Goal: Check status

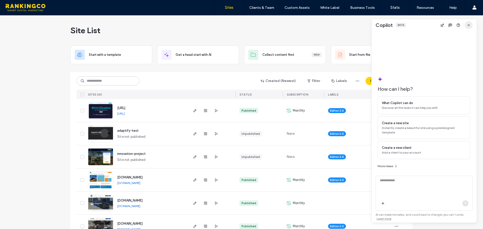
click at [469, 27] on icon "button" at bounding box center [469, 25] width 4 height 4
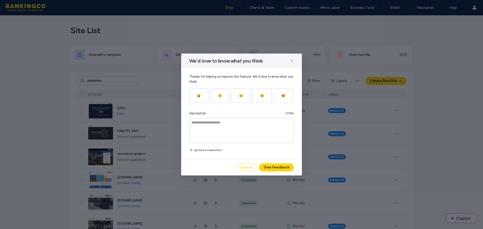
drag, startPoint x: 247, startPoint y: 168, endPoint x: 247, endPoint y: 164, distance: 3.5
click at [247, 168] on button "Cancel" at bounding box center [247, 168] width 22 height 8
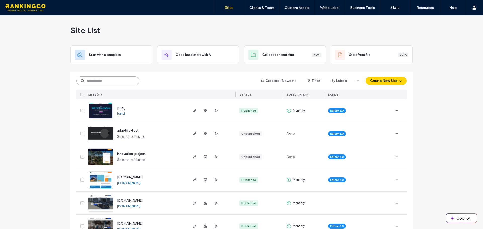
click at [116, 82] on input at bounding box center [108, 81] width 63 height 9
drag, startPoint x: 193, startPoint y: 180, endPoint x: 195, endPoint y: 178, distance: 3.1
click at [193, 180] on icon "button" at bounding box center [195, 180] width 4 height 4
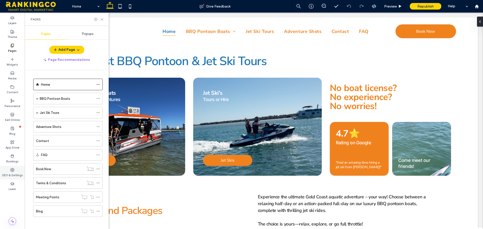
click at [11, 175] on label "SEO & Settings" at bounding box center [12, 175] width 21 height 6
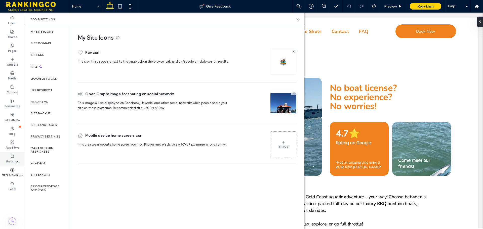
click at [13, 159] on label "Bookings" at bounding box center [12, 161] width 12 height 6
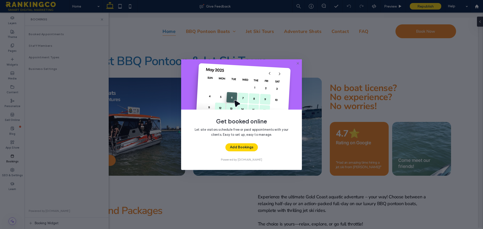
drag, startPoint x: 300, startPoint y: 63, endPoint x: 274, endPoint y: 51, distance: 28.6
click at [300, 63] on icon at bounding box center [298, 63] width 4 height 4
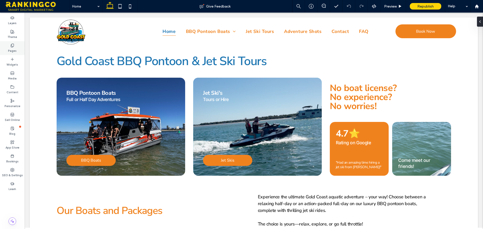
click at [11, 46] on icon at bounding box center [12, 46] width 4 height 4
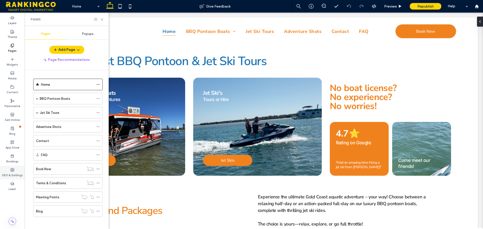
click at [12, 171] on icon at bounding box center [12, 170] width 4 height 4
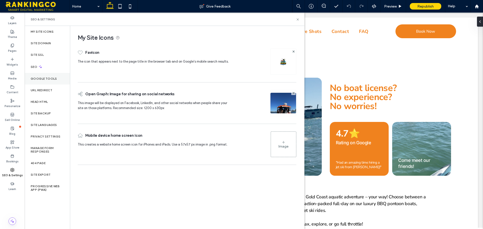
click at [42, 78] on label "Google Tools" at bounding box center [44, 79] width 26 height 4
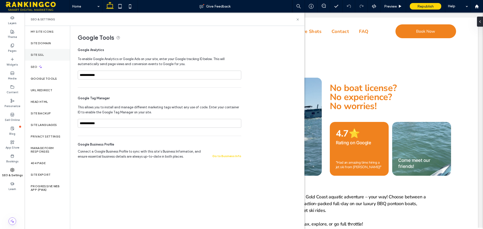
click at [40, 52] on div "Site SSL" at bounding box center [47, 55] width 45 height 12
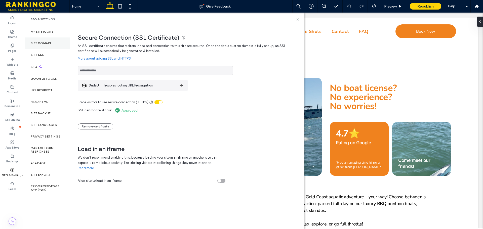
click at [39, 46] on div "Site Domain" at bounding box center [47, 44] width 45 height 12
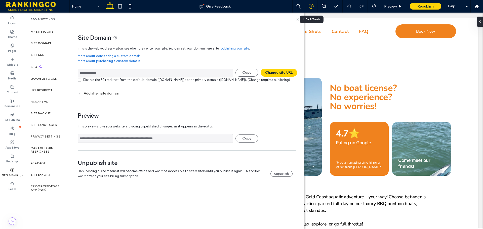
click at [312, 5] on icon at bounding box center [311, 6] width 5 height 5
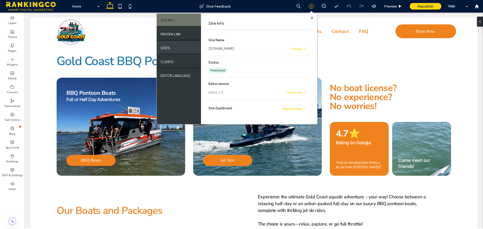
click at [169, 49] on label "STATS" at bounding box center [166, 47] width 10 height 6
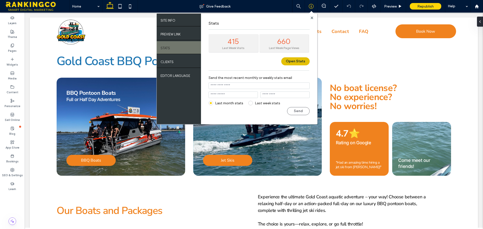
click at [293, 60] on button "Open Stats" at bounding box center [295, 61] width 28 height 8
click at [171, 18] on label "SITE INFO" at bounding box center [168, 19] width 15 height 6
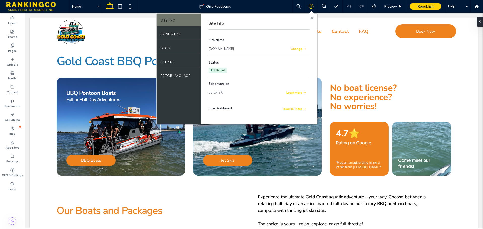
drag, startPoint x: 311, startPoint y: 18, endPoint x: 351, endPoint y: 61, distance: 58.8
click at [311, 18] on use at bounding box center [312, 17] width 3 height 3
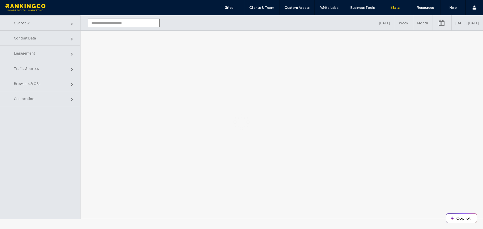
type input "**********"
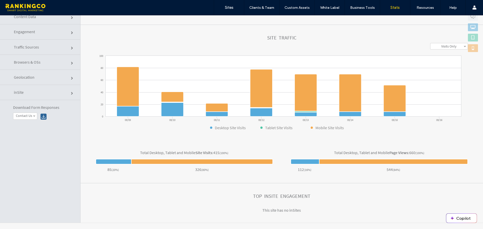
scroll to position [25, 0]
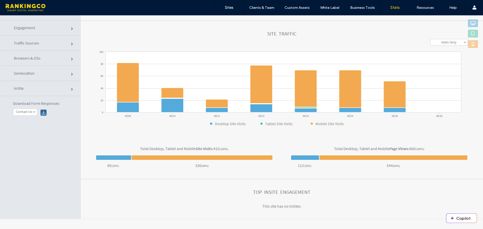
click at [31, 112] on label "Contact Us" at bounding box center [24, 112] width 16 height 4
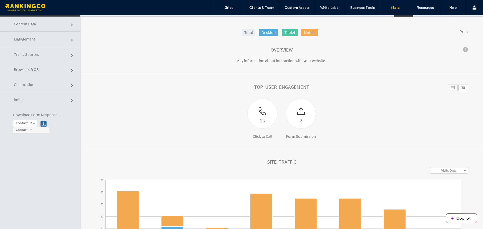
scroll to position [0, 0]
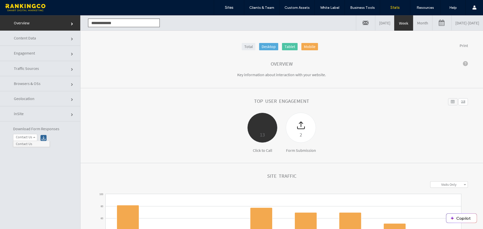
click at [254, 120] on div at bounding box center [263, 122] width 30 height 18
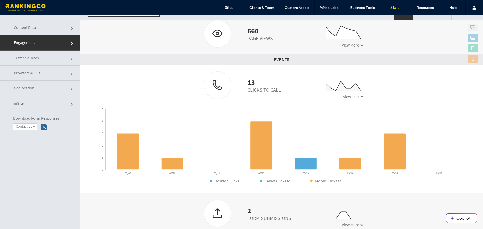
scroll to position [25, 0]
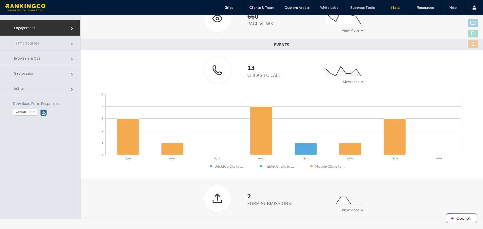
click at [361, 210] on span at bounding box center [362, 210] width 3 height 3
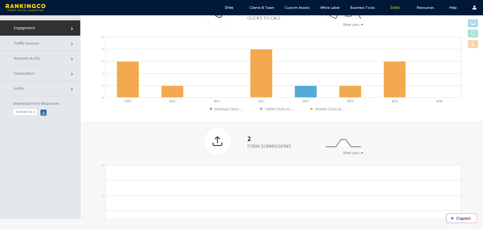
scroll to position [204, 0]
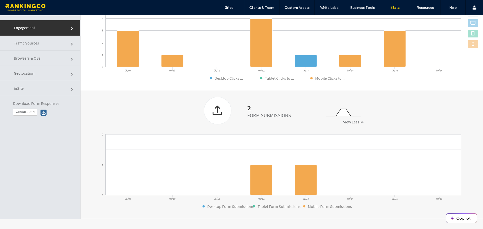
click at [355, 120] on span "View Less" at bounding box center [351, 122] width 16 height 5
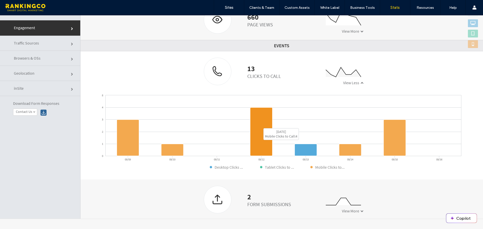
scroll to position [116, 0]
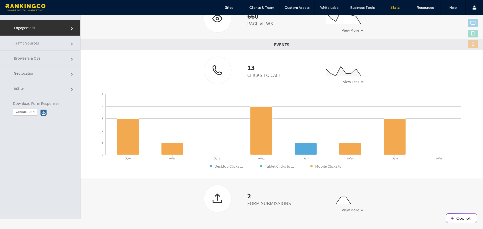
click at [58, 45] on link "Traffic Sources" at bounding box center [40, 43] width 80 height 15
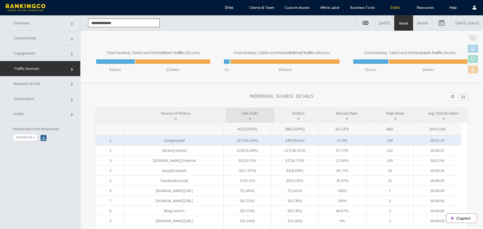
scroll to position [173, 0]
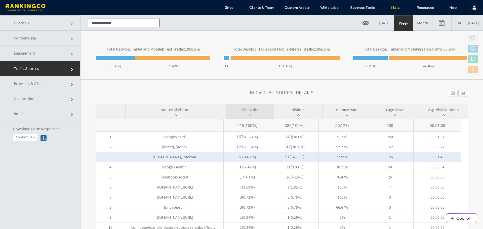
drag, startPoint x: 187, startPoint y: 158, endPoint x: 354, endPoint y: 148, distance: 167.4
click at [332, 152] on div "415 ( 100% ) 386 ( 100% ) 50.12% 660 00:01:08 1 Google/paid 167 ( 40.24% ) 149 …" at bounding box center [278, 175] width 365 height 113
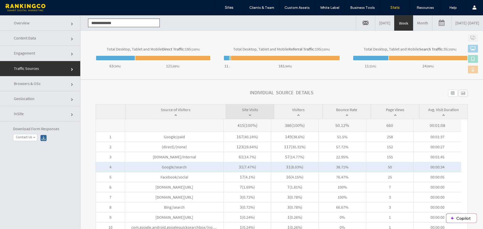
drag, startPoint x: 146, startPoint y: 167, endPoint x: 235, endPoint y: 167, distance: 88.9
click at [235, 162] on div "4 Google/search 31 ( 7.47% ) 31 ( 8.03% ) 38.71% 50 00:00:34" at bounding box center [278, 162] width 365 height 0
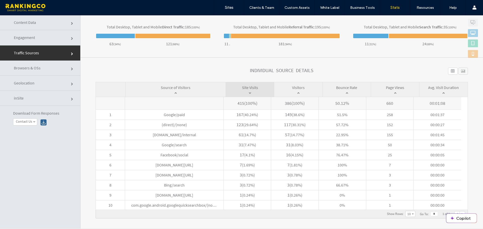
scroll to position [18, 0]
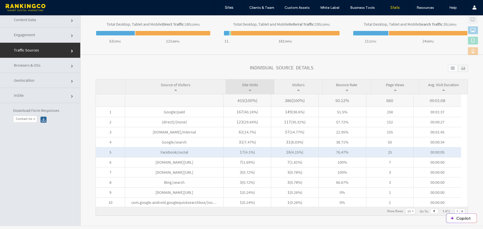
drag, startPoint x: 190, startPoint y: 152, endPoint x: 153, endPoint y: 148, distance: 37.9
click at [153, 148] on span "Facebook/social" at bounding box center [174, 152] width 98 height 10
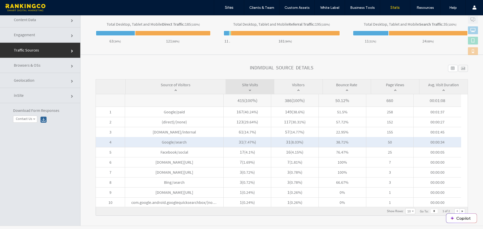
drag, startPoint x: 158, startPoint y: 143, endPoint x: 197, endPoint y: 143, distance: 39.3
click at [197, 143] on span "Google/search" at bounding box center [174, 142] width 98 height 10
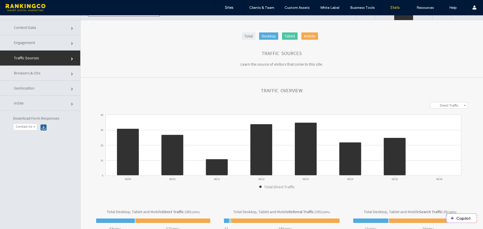
scroll to position [0, 0]
